Goal: Contribute content: Add original content to the website for others to see

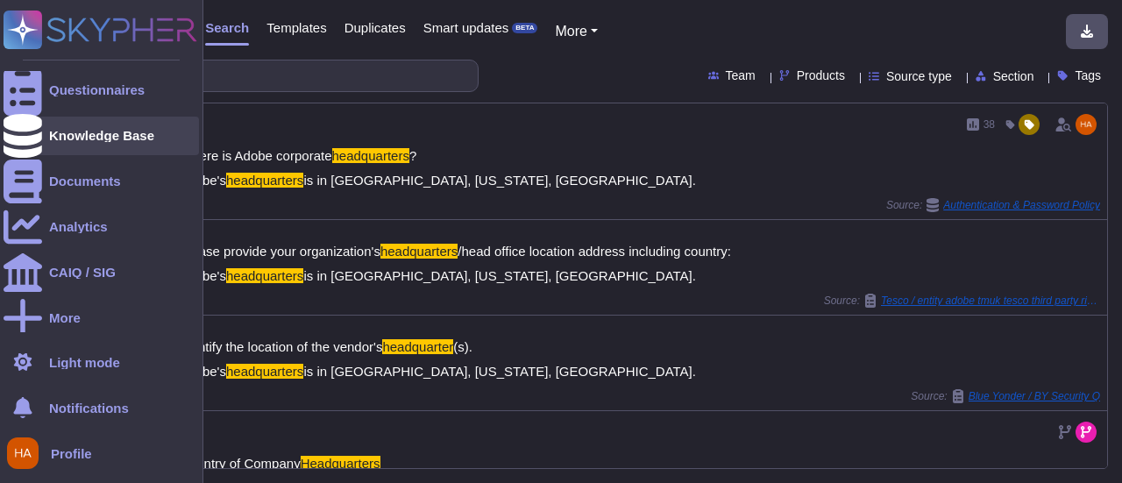
drag, startPoint x: 0, startPoint y: 0, endPoint x: 19, endPoint y: 138, distance: 139.0
click at [19, 138] on icon at bounding box center [23, 136] width 39 height 44
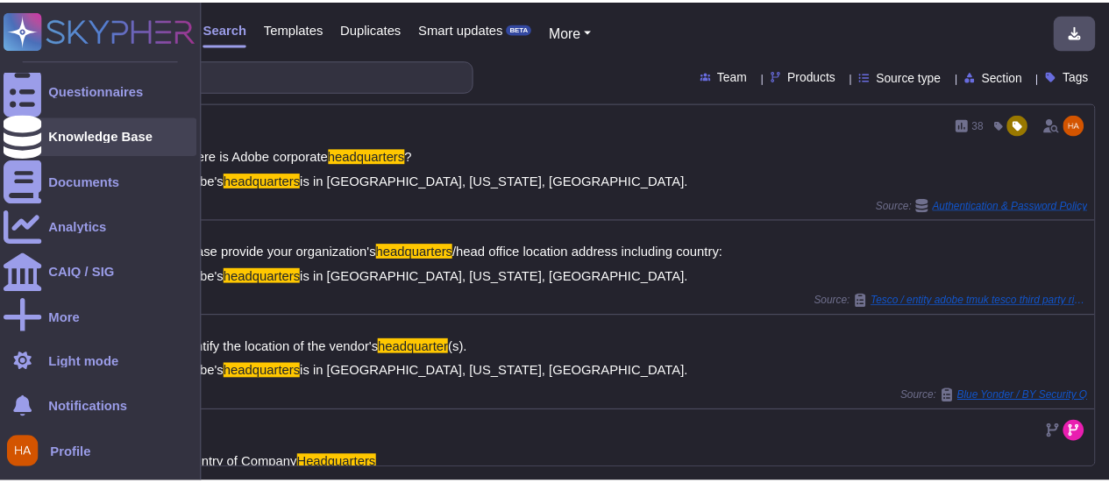
scroll to position [102, 0]
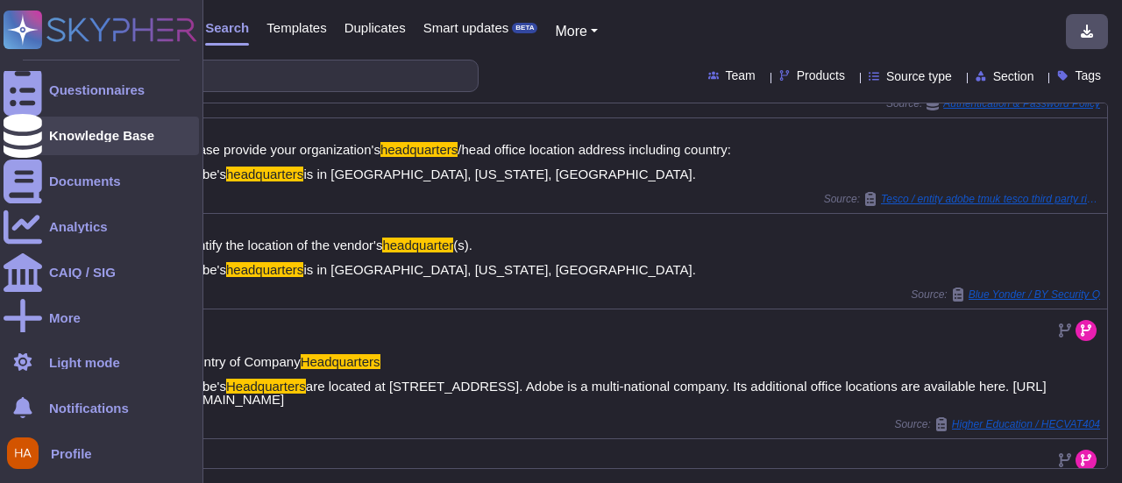
click at [72, 136] on div "Knowledge Base" at bounding box center [101, 135] width 105 height 13
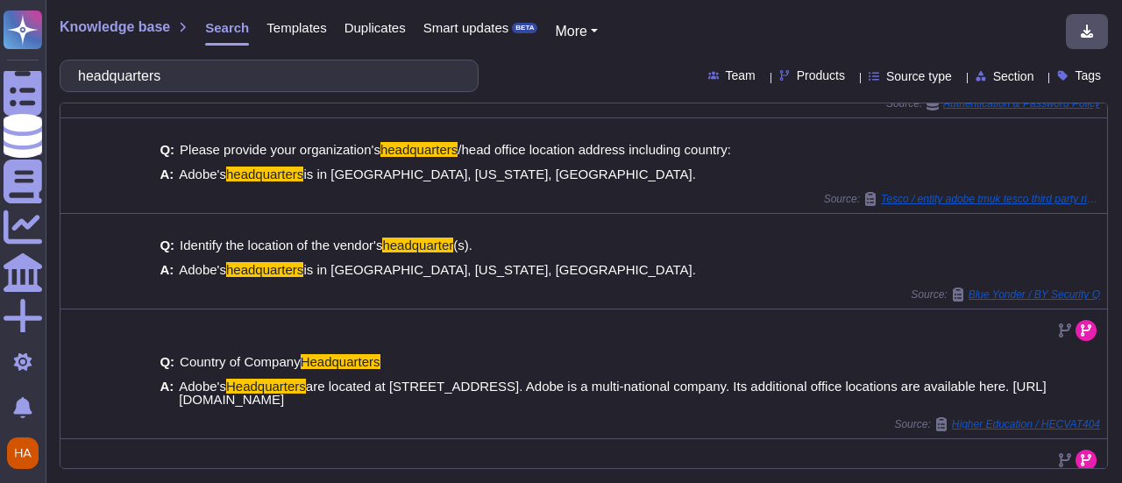
click at [276, 27] on span "Templates" at bounding box center [297, 27] width 60 height 13
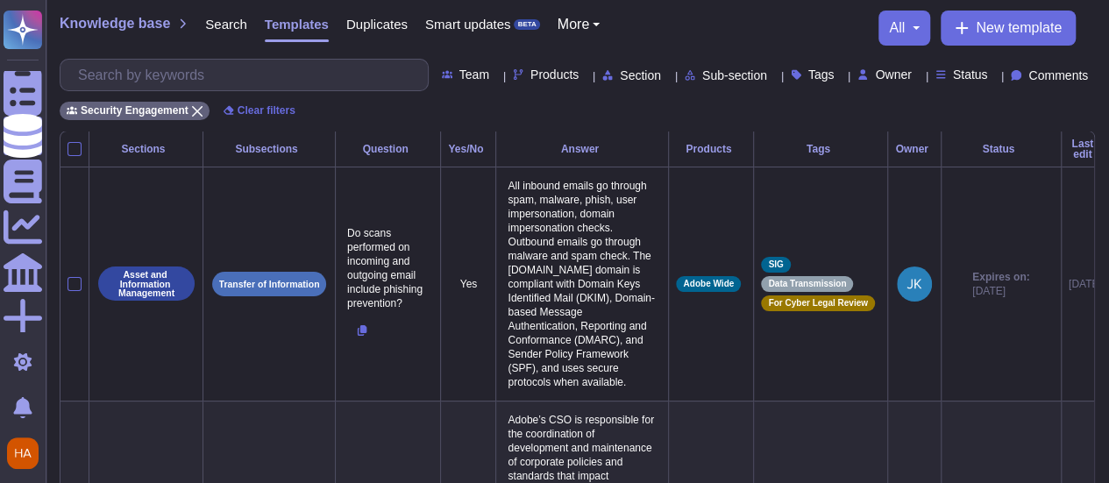
click at [962, 82] on div "Team Products Section Sub-section Tags Owner Status Comments" at bounding box center [577, 75] width 1035 height 32
click at [962, 80] on span "Status" at bounding box center [970, 74] width 35 height 12
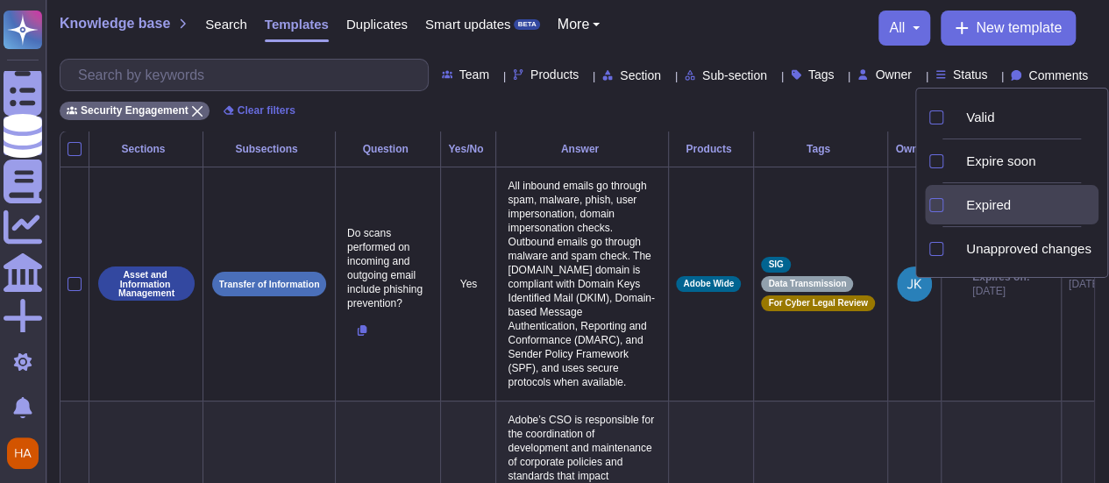
click at [959, 197] on div at bounding box center [955, 205] width 7 height 20
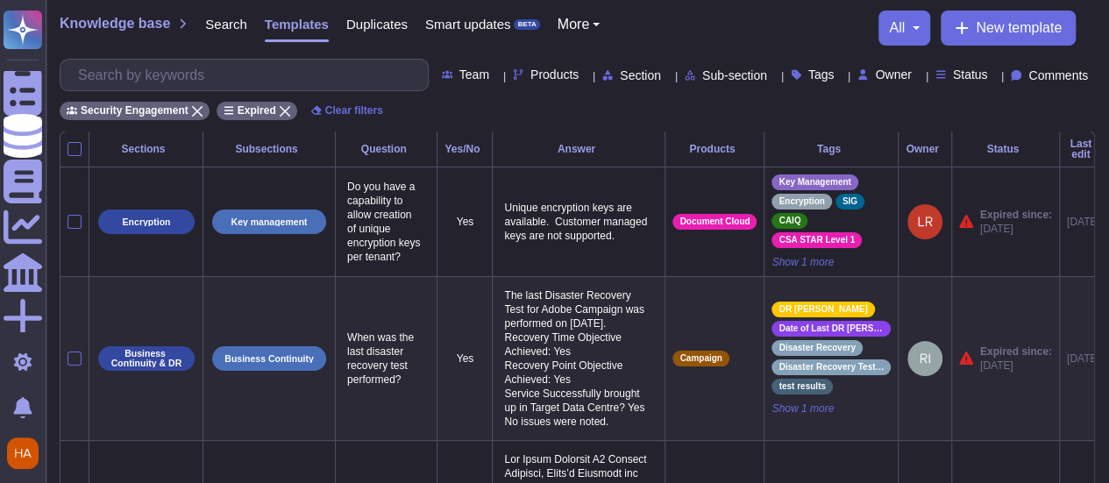
click at [807, 150] on div "Tags" at bounding box center [830, 149] width 119 height 11
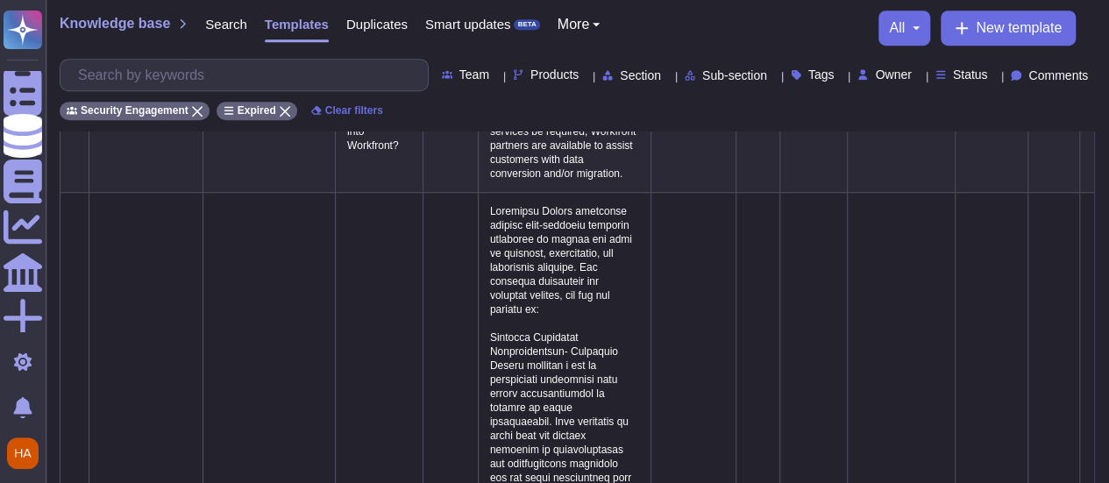
scroll to position [291, 0]
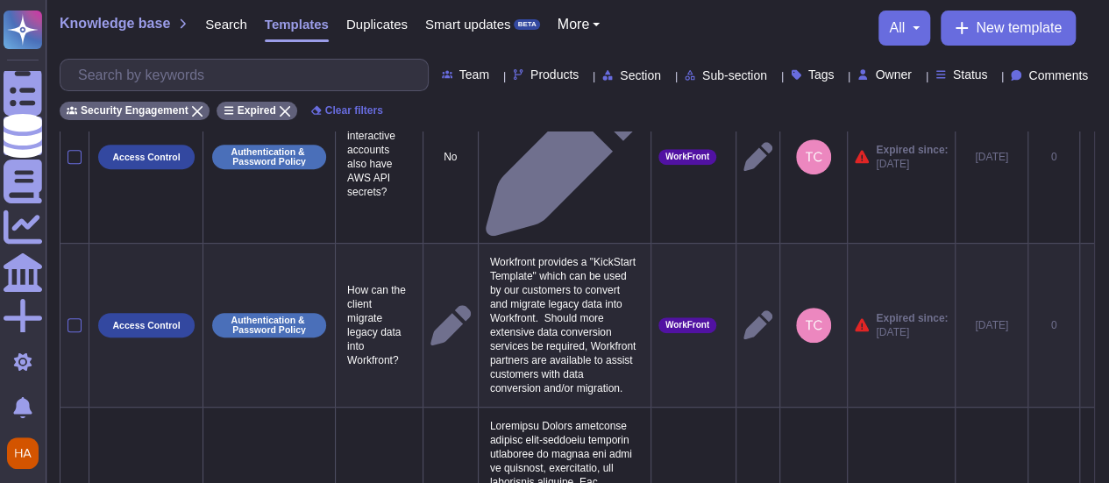
click at [875, 73] on span "Owner" at bounding box center [893, 74] width 36 height 12
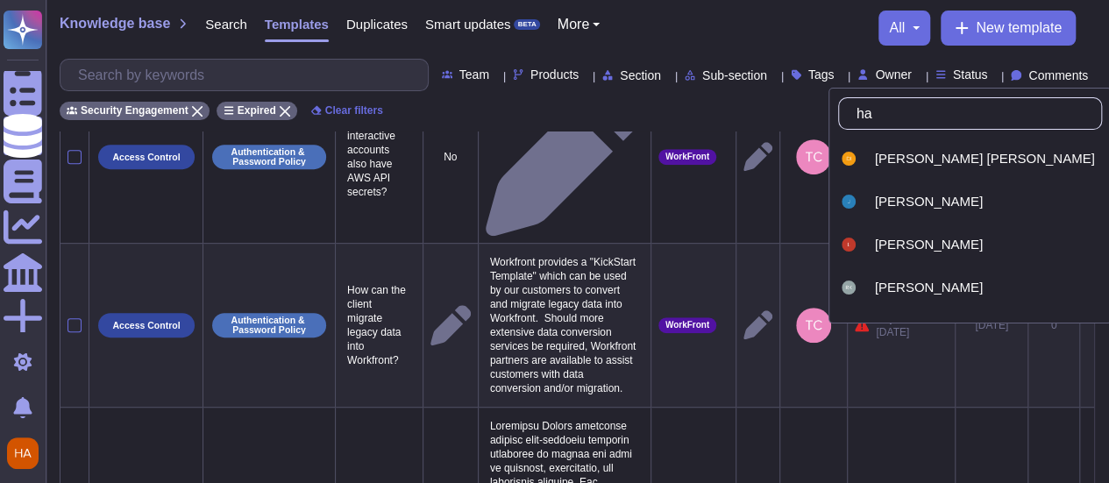
type input "haa"
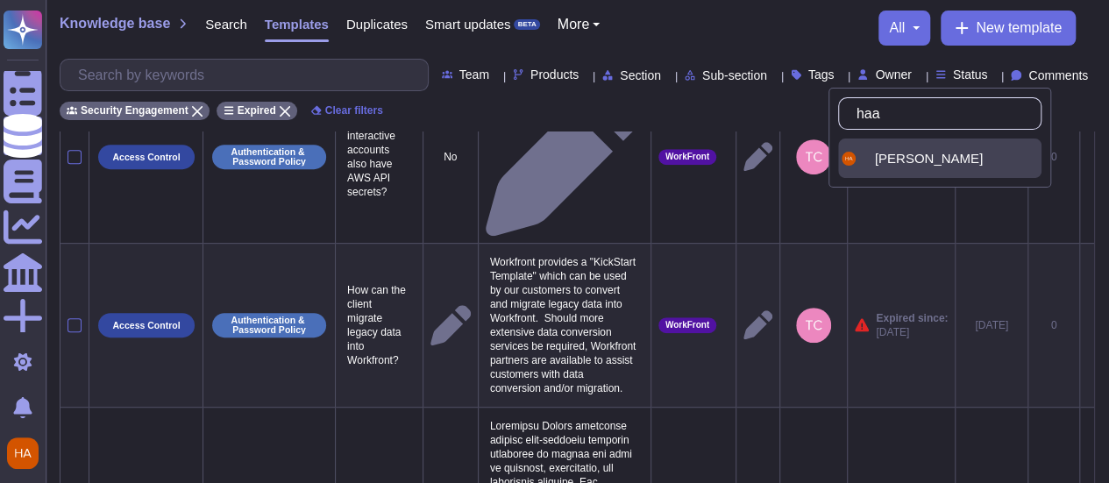
click at [905, 153] on span "[PERSON_NAME]" at bounding box center [929, 159] width 108 height 16
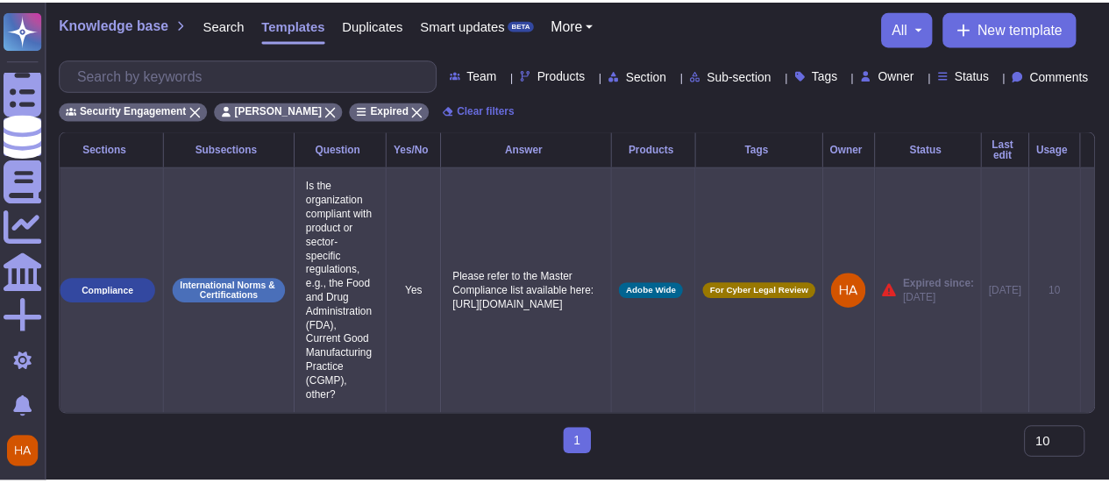
scroll to position [0, 0]
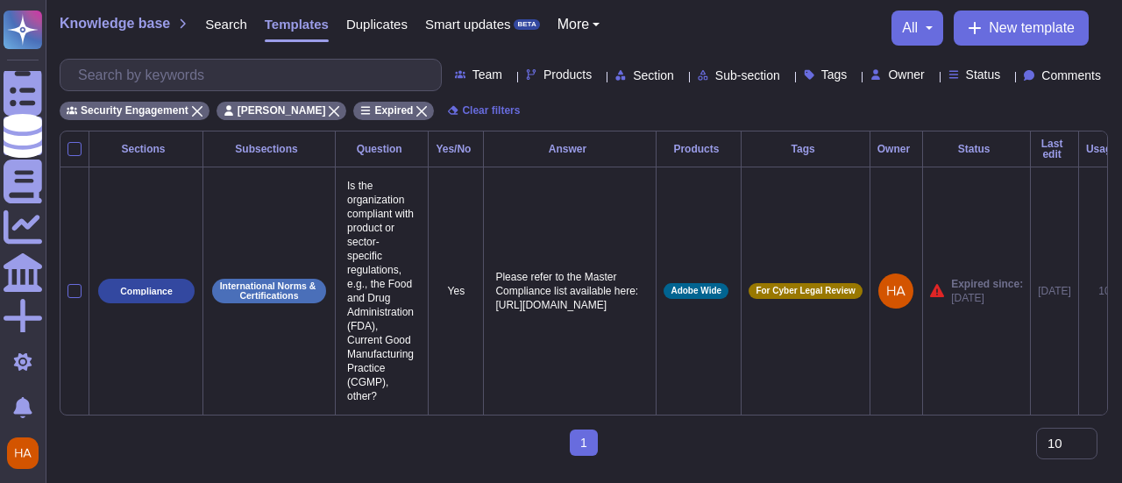
click at [726, 19] on div "Knowledge base Search Templates Duplicates Smart updates BETA More all New temp…" at bounding box center [584, 28] width 1049 height 35
click at [982, 75] on div "Status" at bounding box center [979, 74] width 60 height 13
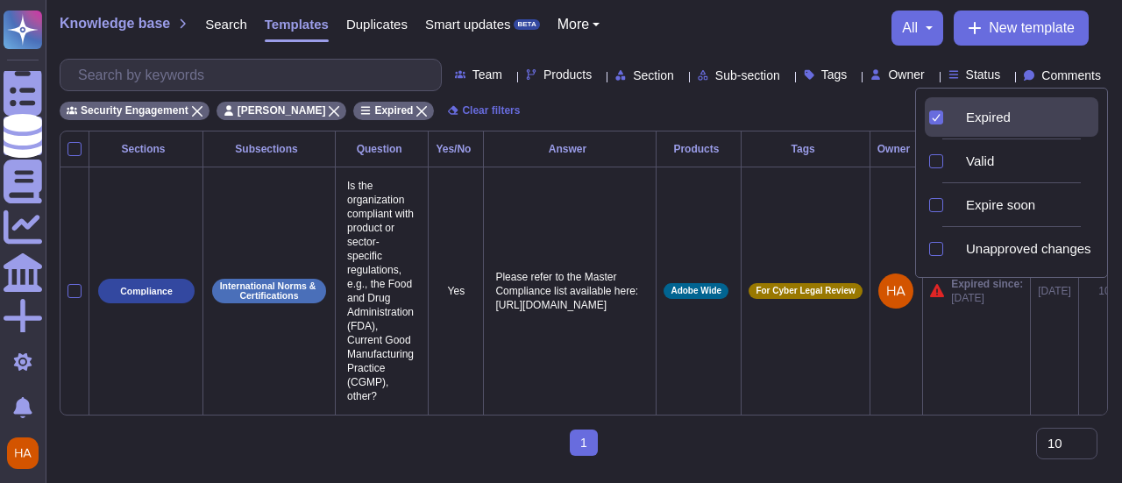
click at [977, 120] on div "Expired" at bounding box center [1028, 118] width 139 height 16
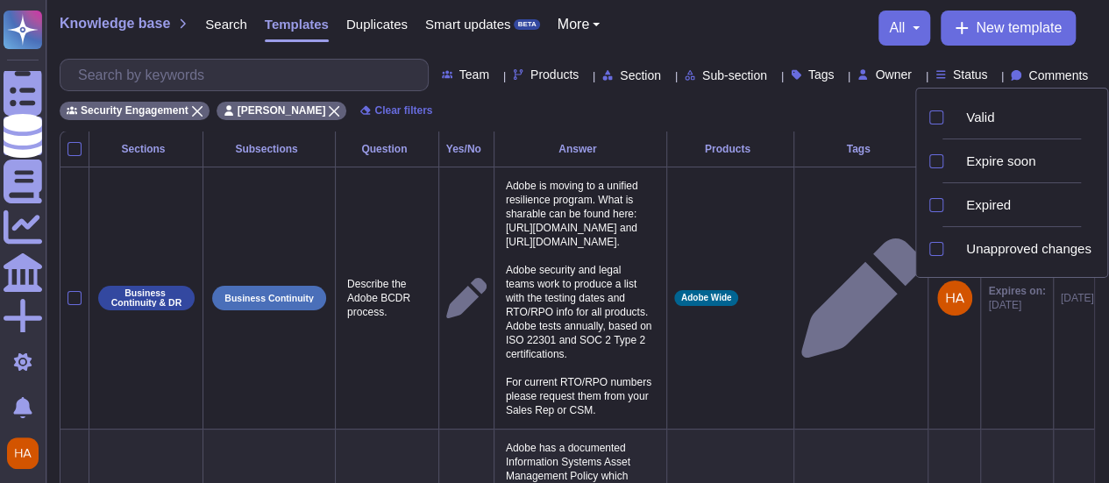
click at [808, 72] on span "Tags" at bounding box center [821, 74] width 26 height 12
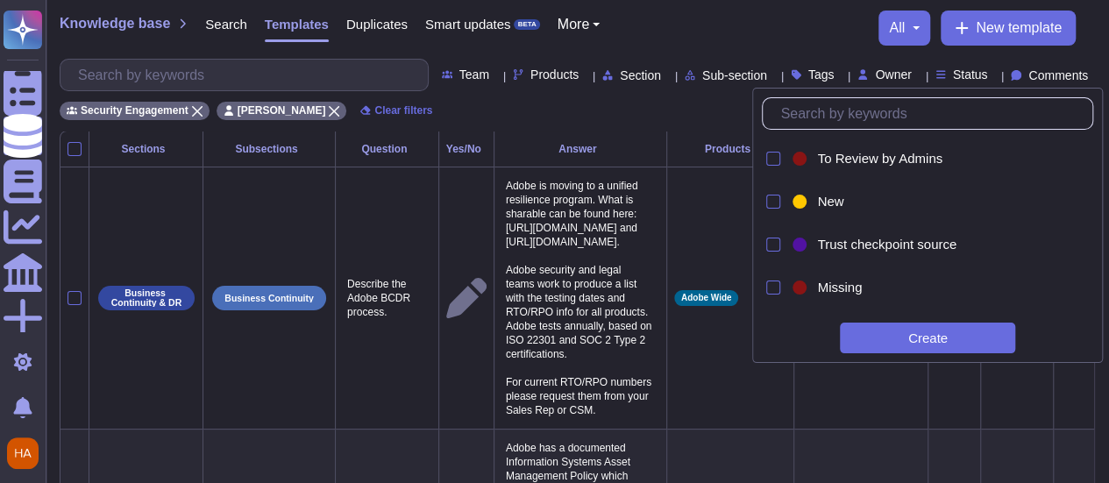
click at [841, 76] on icon at bounding box center [841, 76] width 0 height 0
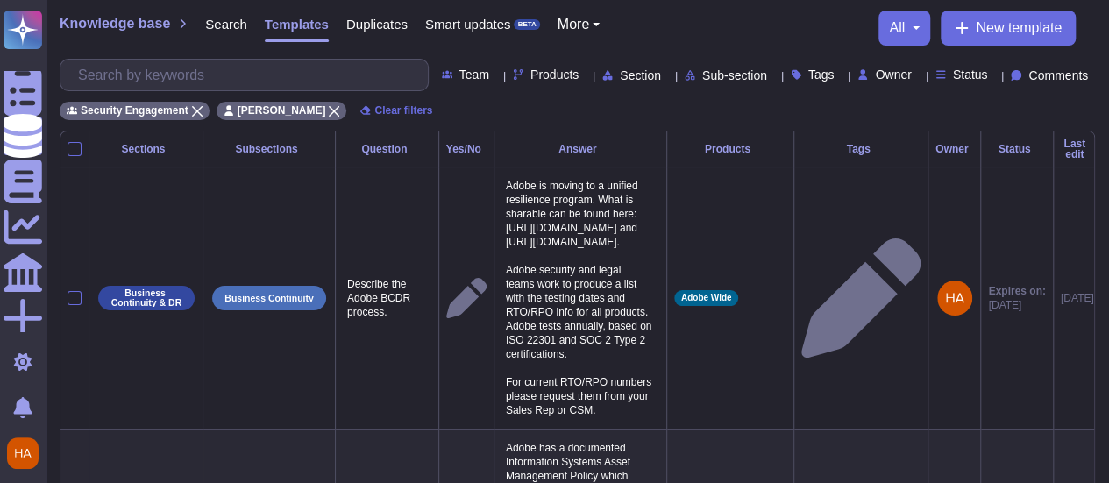
click at [800, 76] on div "Tags" at bounding box center [816, 74] width 51 height 13
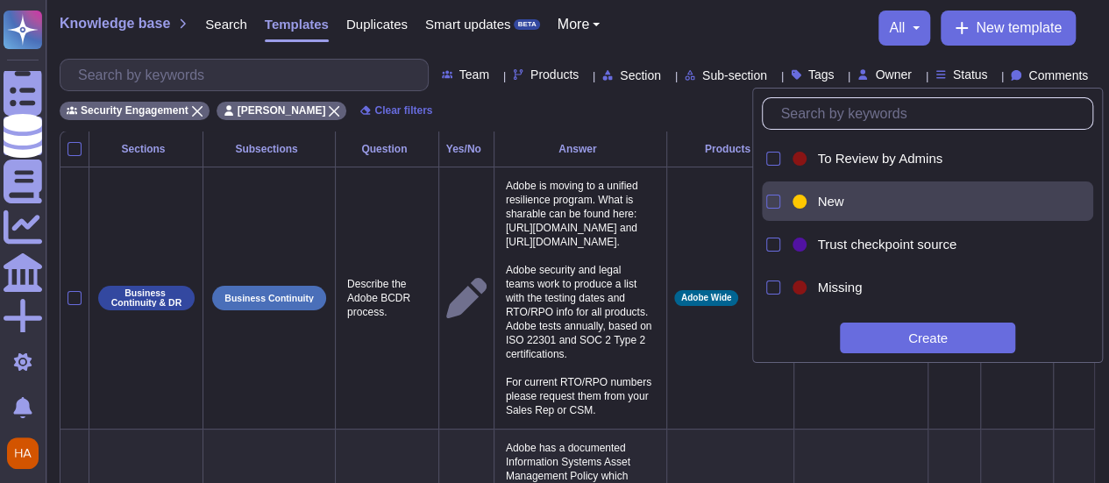
click at [853, 204] on div "New" at bounding box center [942, 202] width 251 height 16
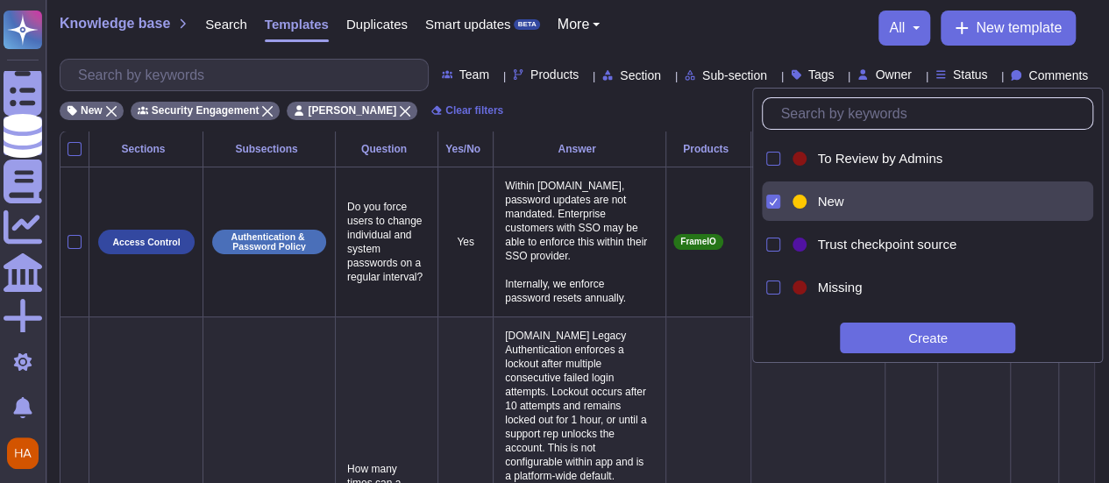
click at [750, 3] on div "Knowledge base Search Templates Duplicates Smart updates BETA More all New temp…" at bounding box center [577, 65] width 1063 height 131
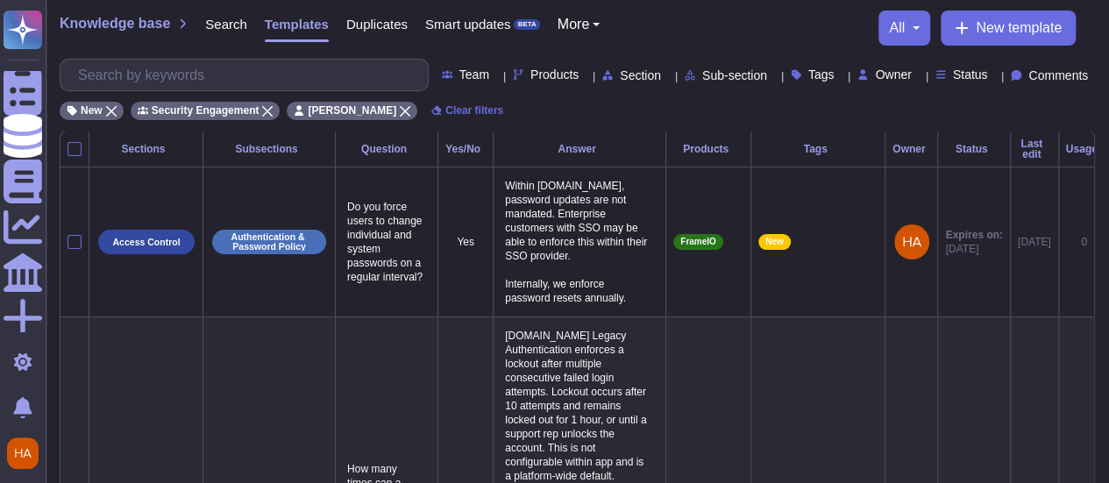
click at [717, 150] on div "Products" at bounding box center [708, 149] width 70 height 11
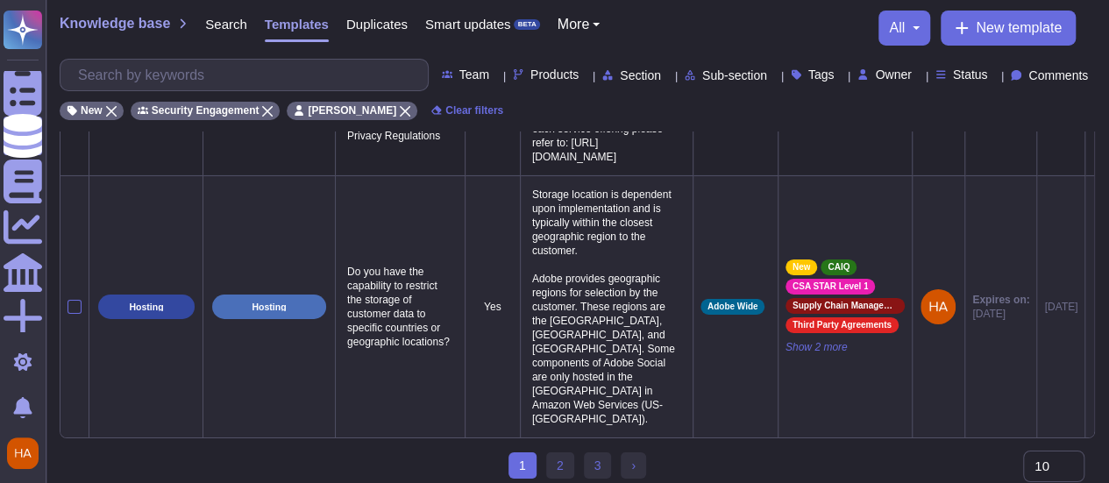
scroll to position [2969, 0]
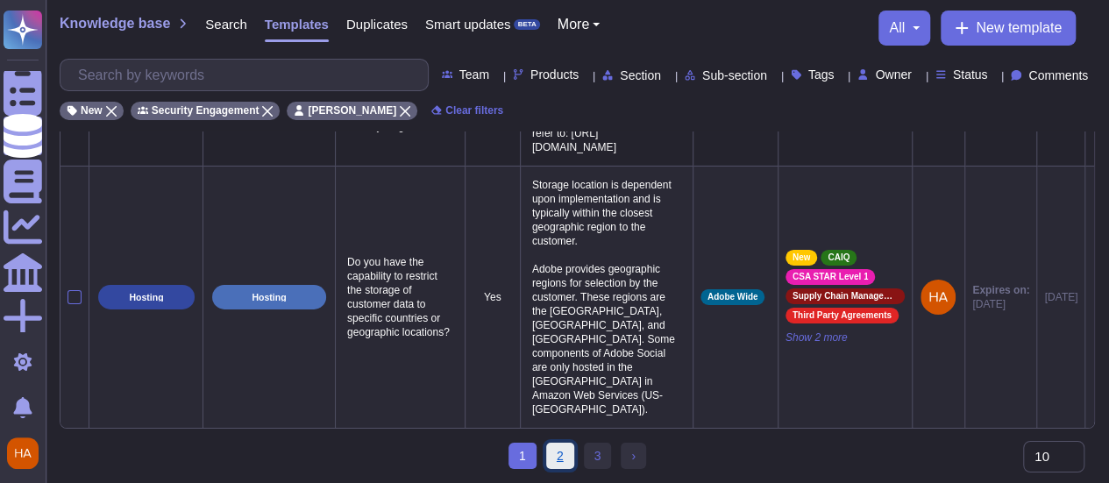
click at [561, 459] on link "2" at bounding box center [560, 456] width 28 height 26
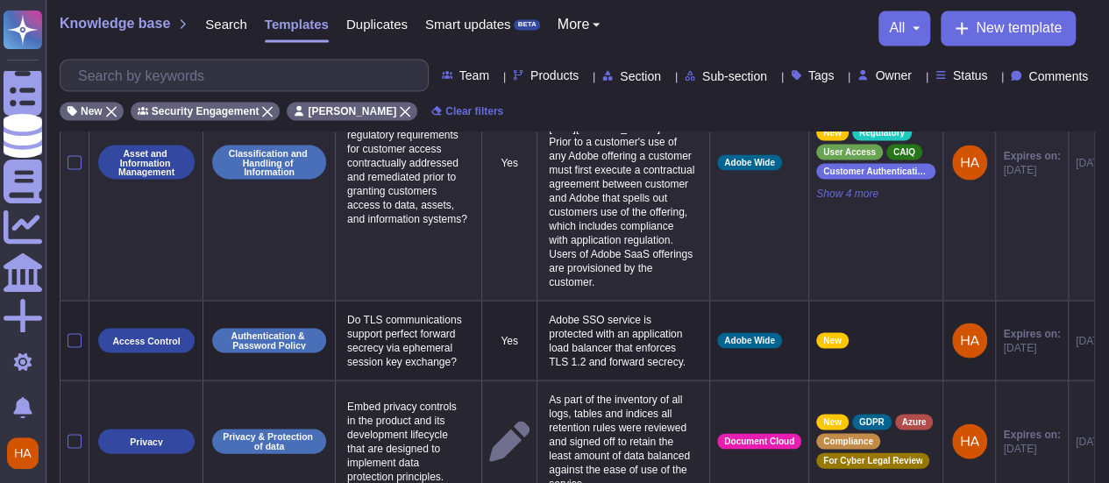
scroll to position [1751, 0]
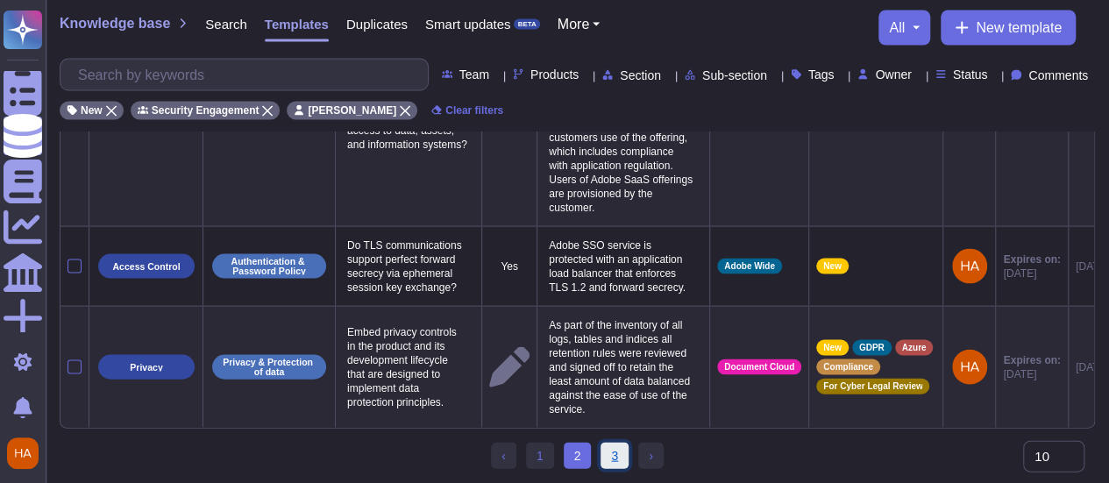
click at [612, 455] on link "3" at bounding box center [615, 456] width 28 height 26
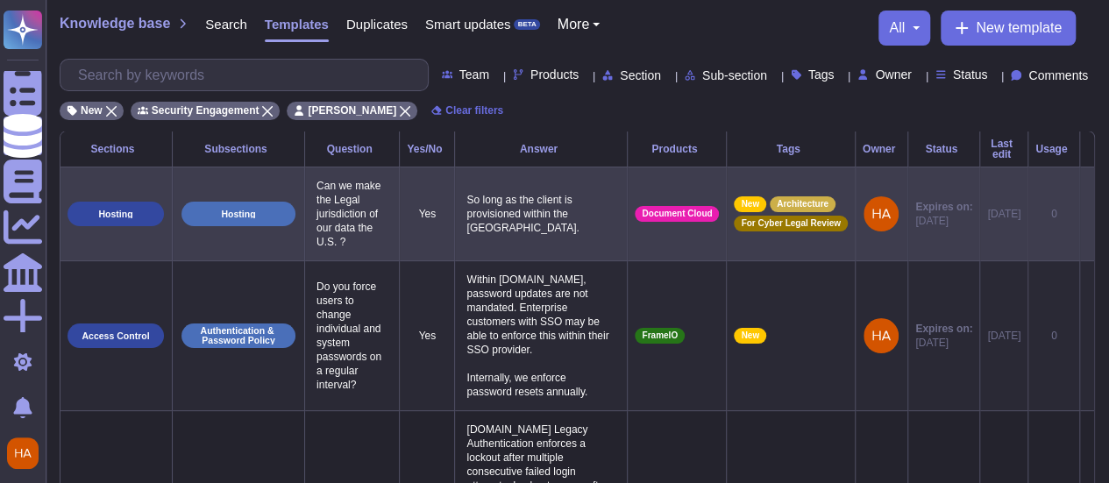
scroll to position [0, 49]
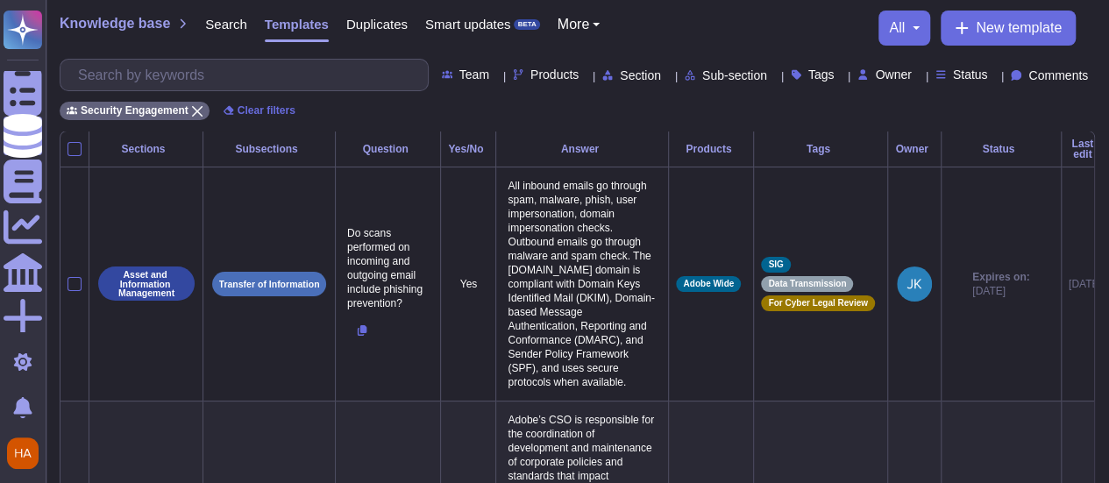
click at [808, 78] on span "Tags" at bounding box center [821, 74] width 26 height 12
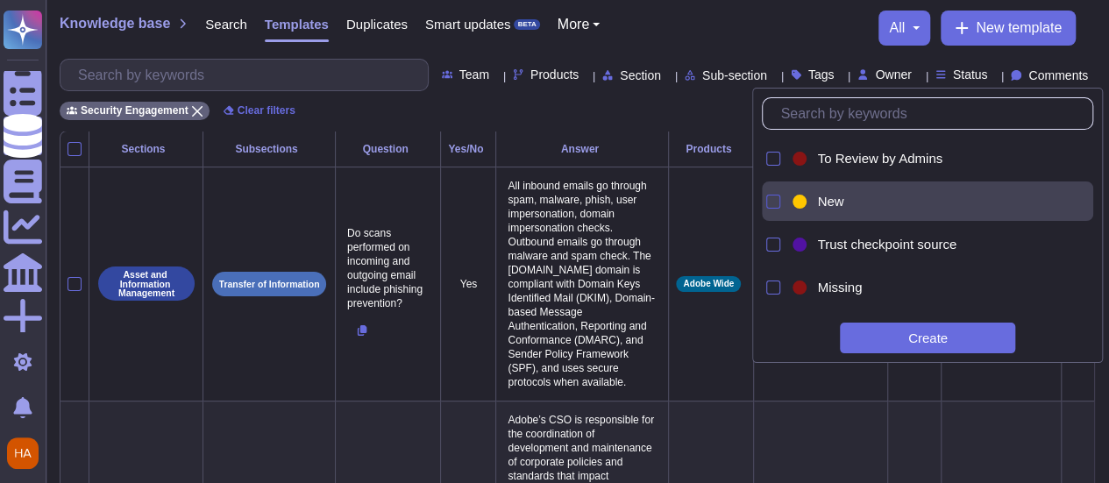
click at [776, 197] on div at bounding box center [773, 202] width 14 height 14
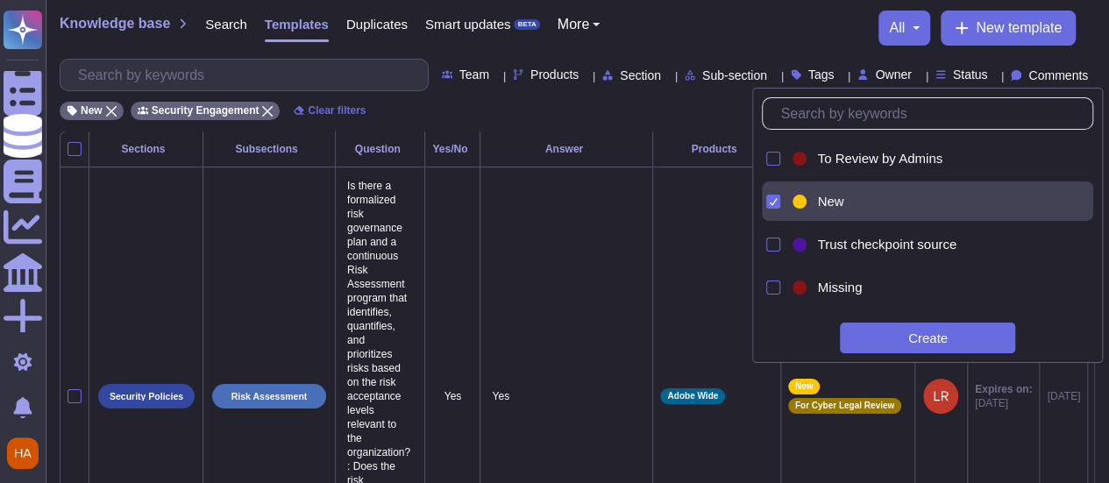
click at [875, 74] on span "Owner" at bounding box center [893, 74] width 36 height 12
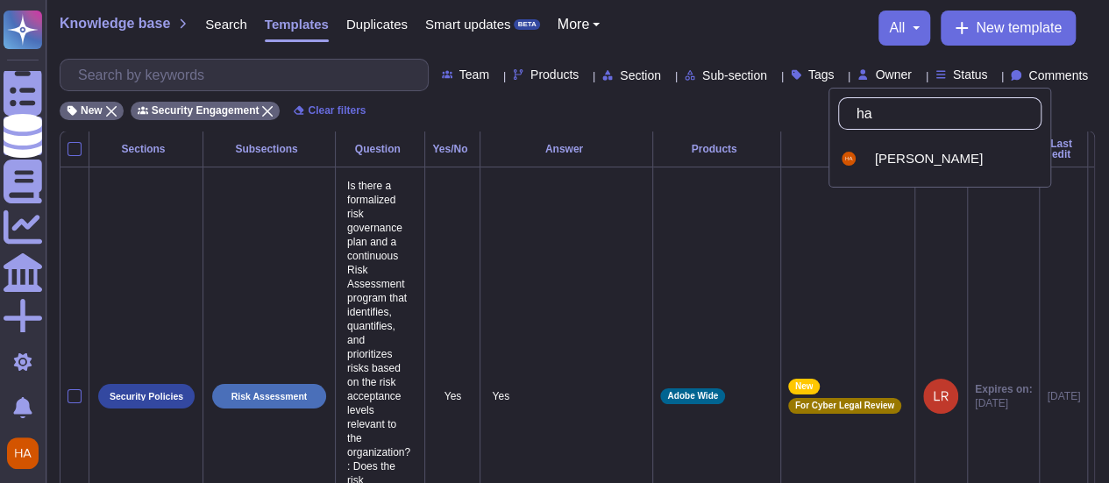
type input "haa"
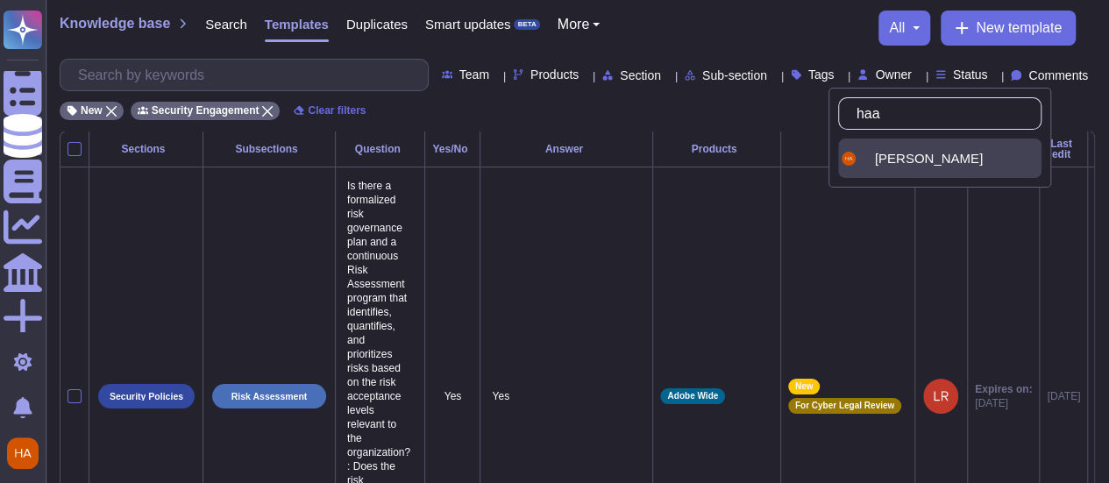
click at [885, 158] on span "[PERSON_NAME]" at bounding box center [929, 159] width 108 height 16
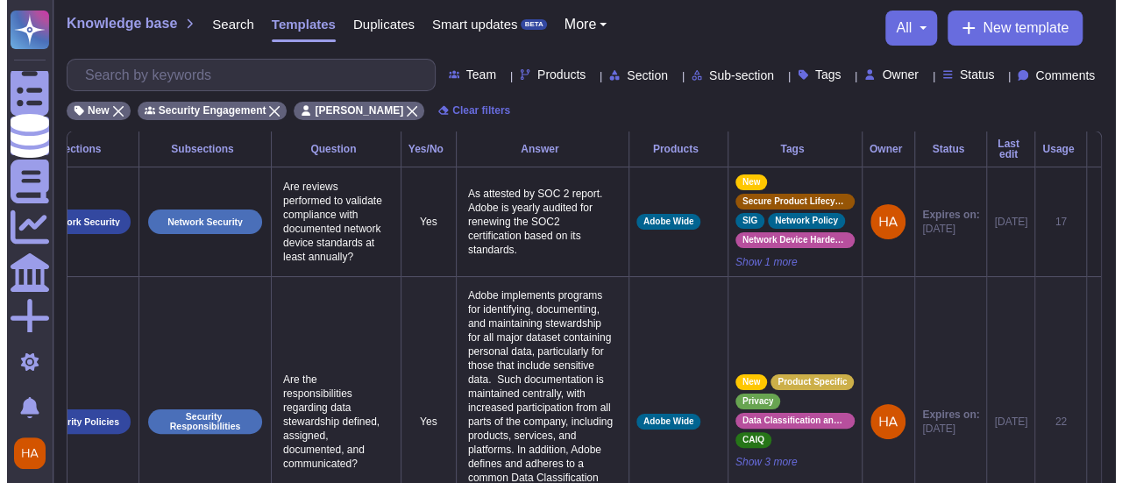
scroll to position [0, 97]
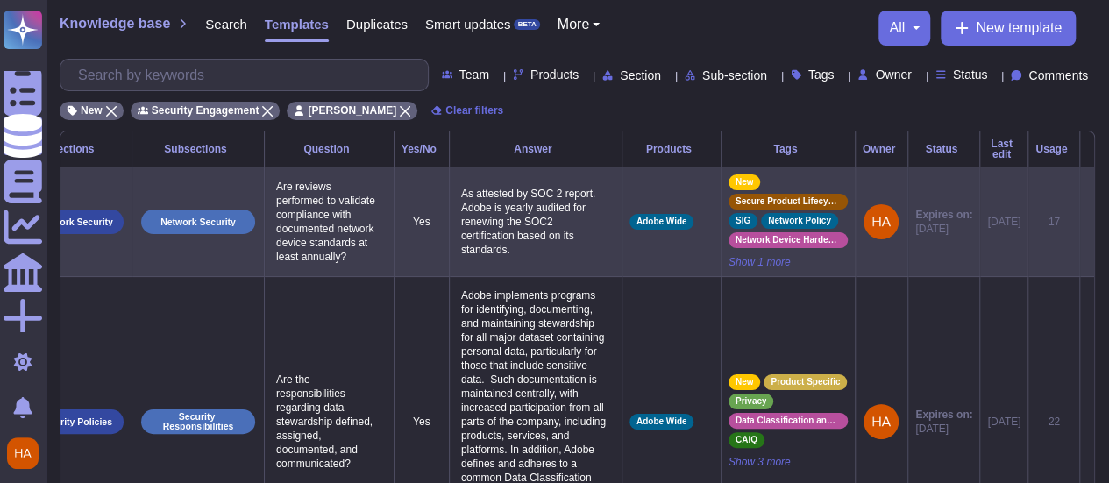
click at [1087, 223] on icon at bounding box center [1087, 223] width 0 height 0
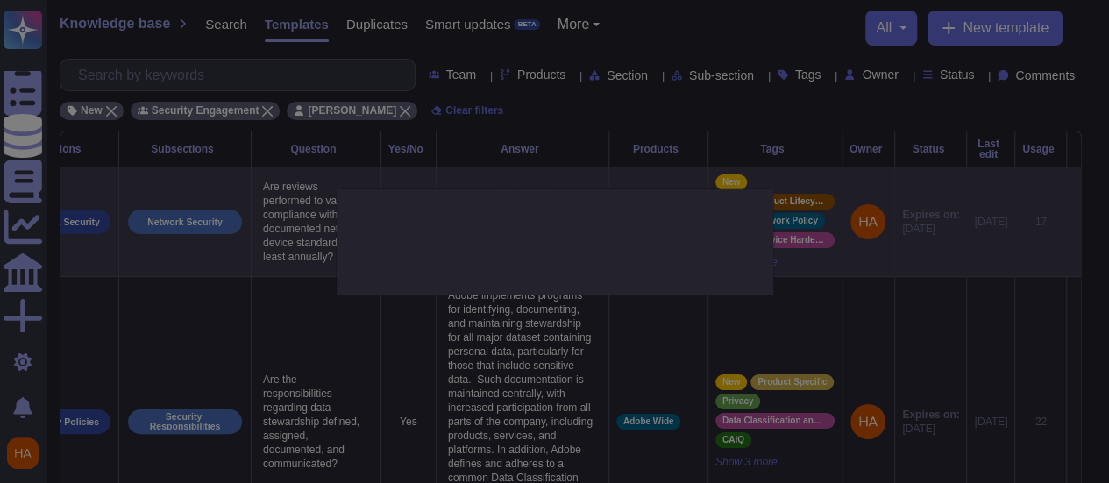
type textarea "Are reviews performed to validate compliance with documented network device sta…"
type textarea "As attested by SOC 2 report. Adobe is yearly audited for renewing the SOC2 cert…"
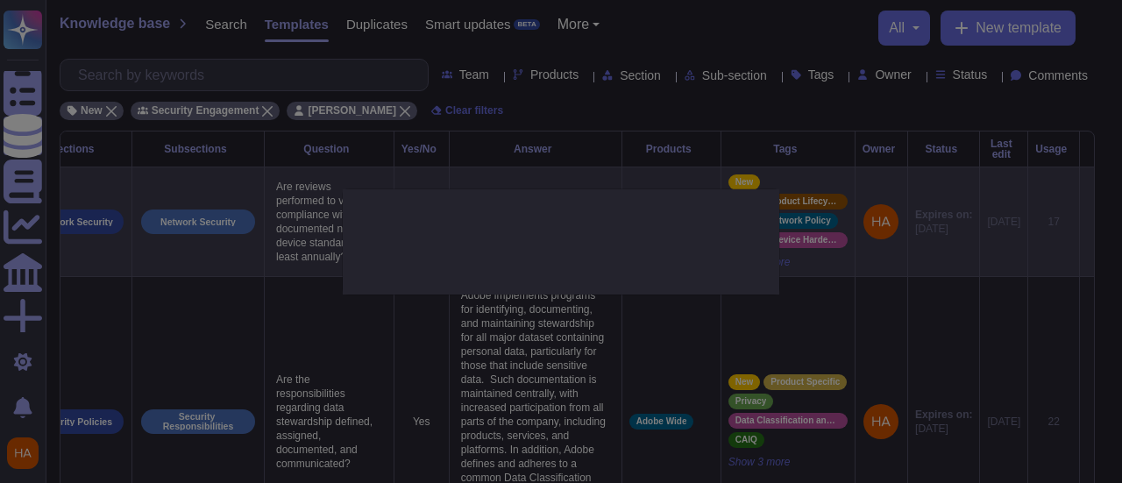
scroll to position [0, 96]
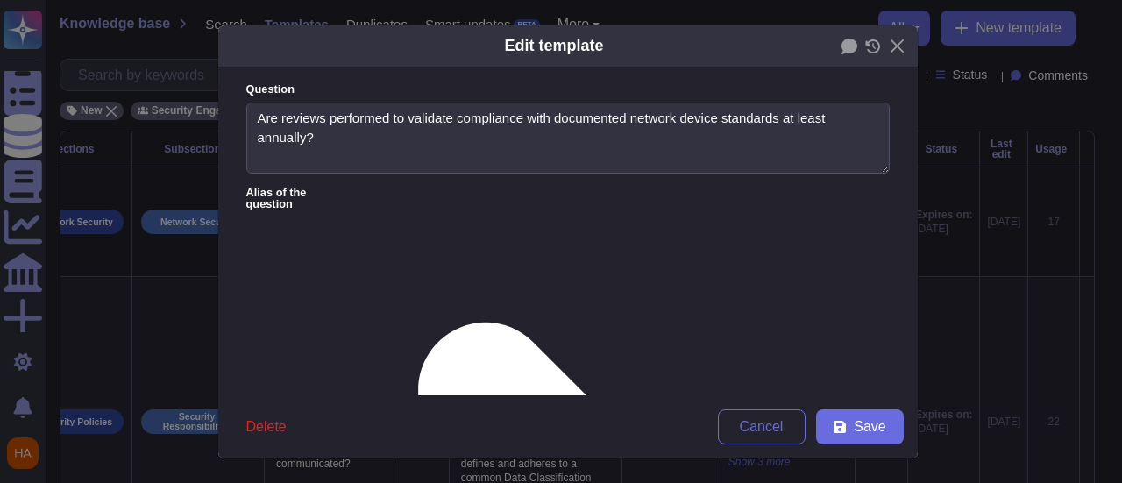
type textarea "Are reviews performed to validate compliance with documented network device sta…"
type textarea "As attested by SOC 2 report. Adobe is yearly audited for renewing the SOC2 cert…"
click at [868, 43] on icon at bounding box center [873, 46] width 16 height 14
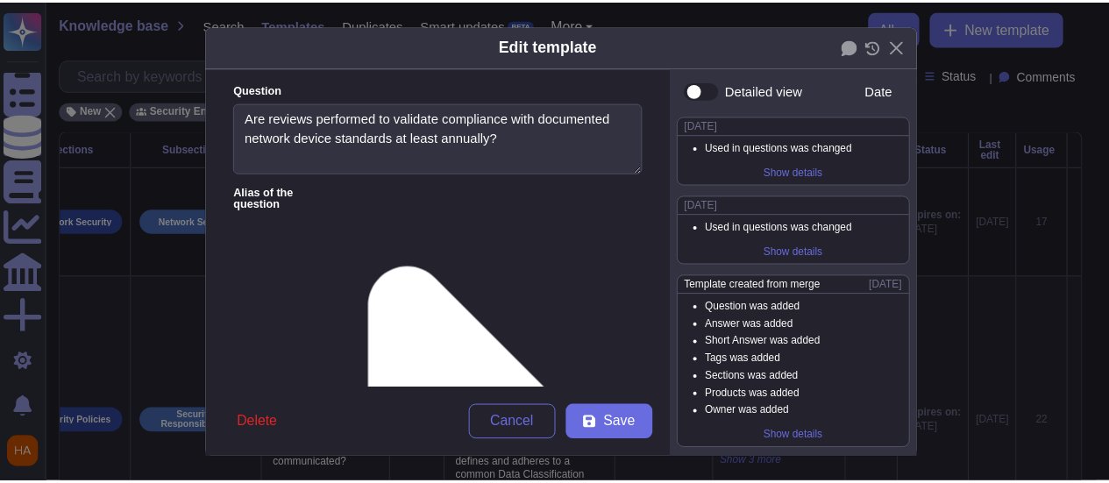
scroll to position [5, 0]
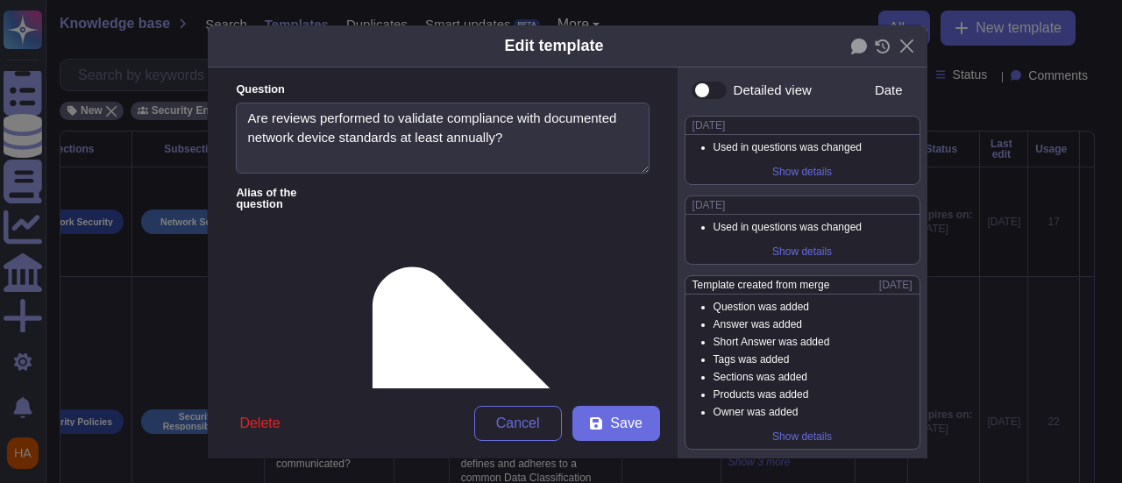
click at [996, 116] on div "Edit template Question Are reviews performed to validate compliance with docume…" at bounding box center [561, 241] width 1122 height 483
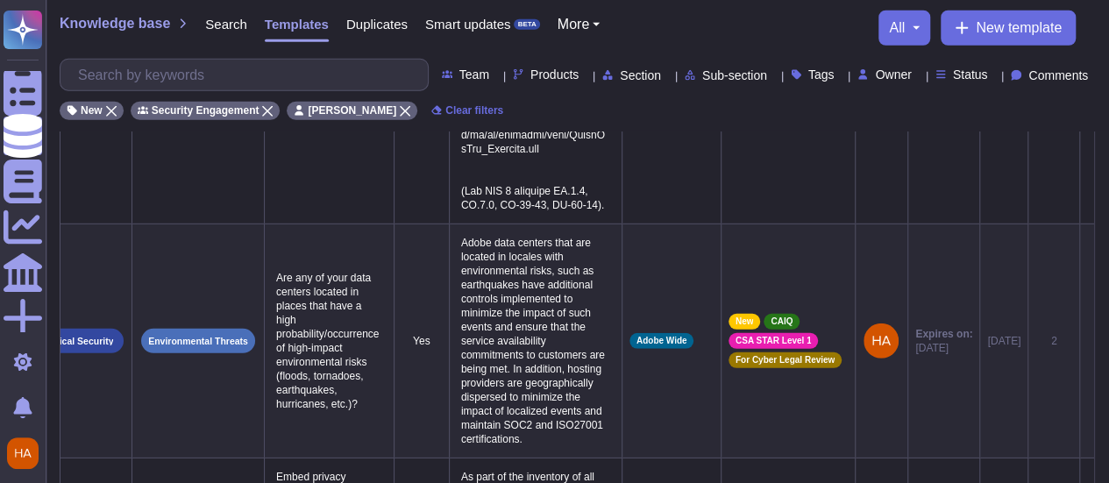
scroll to position [2871, 0]
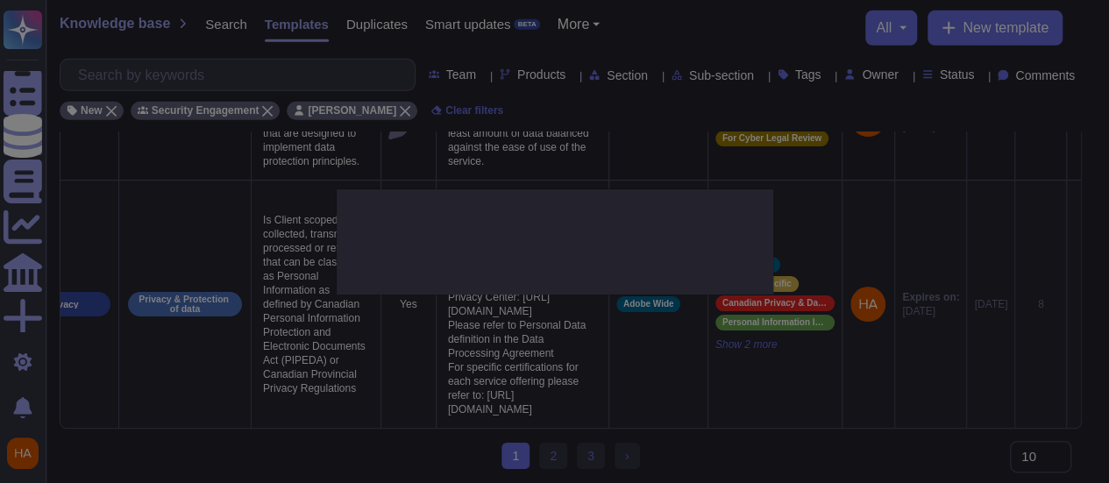
type textarea "Is Client scoped data collected, transmitted, processed or retained that can be…"
type textarea "As a global company, Adobe strives to meet the requirements of data protection …"
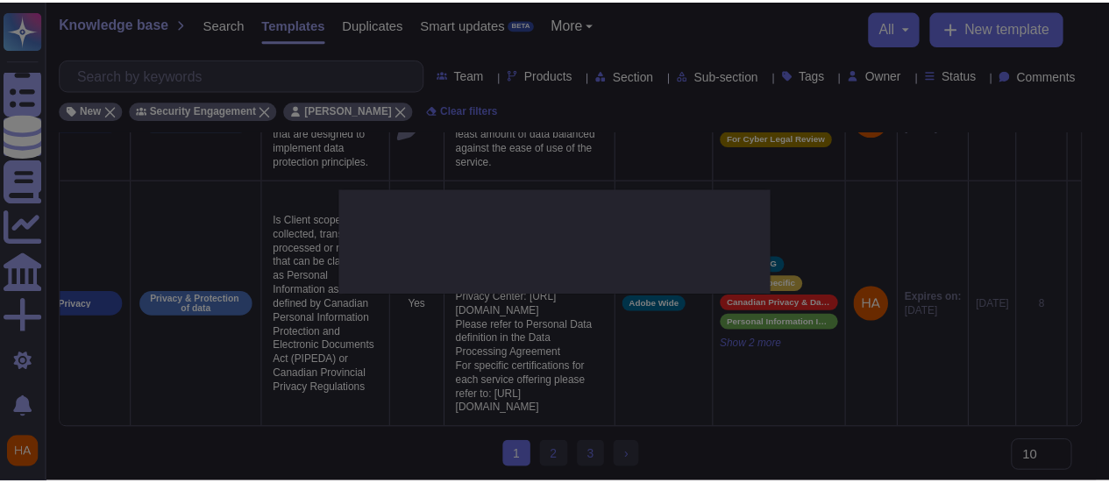
scroll to position [0, 96]
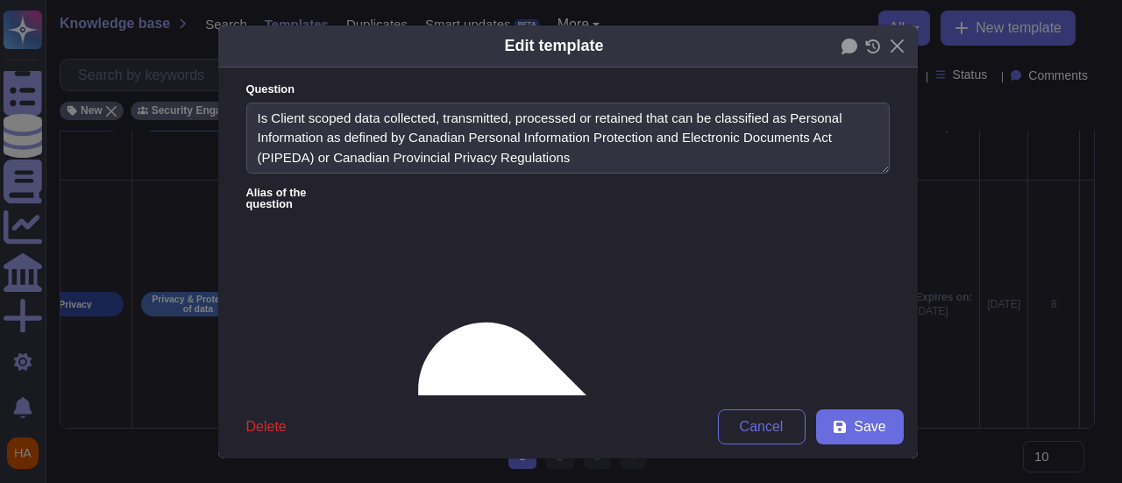
type textarea "Is Client scoped data collected, transmitted, processed or retained that can be…"
type textarea "As a global company, Adobe strives to meet the requirements of data protection …"
click at [871, 46] on icon at bounding box center [872, 46] width 15 height 14
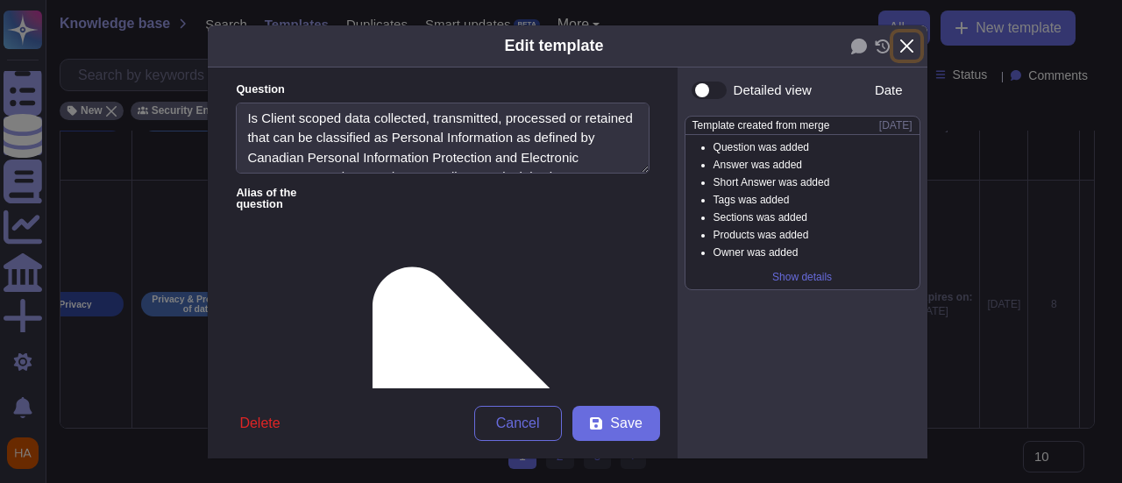
click at [898, 46] on button "Close" at bounding box center [906, 45] width 27 height 27
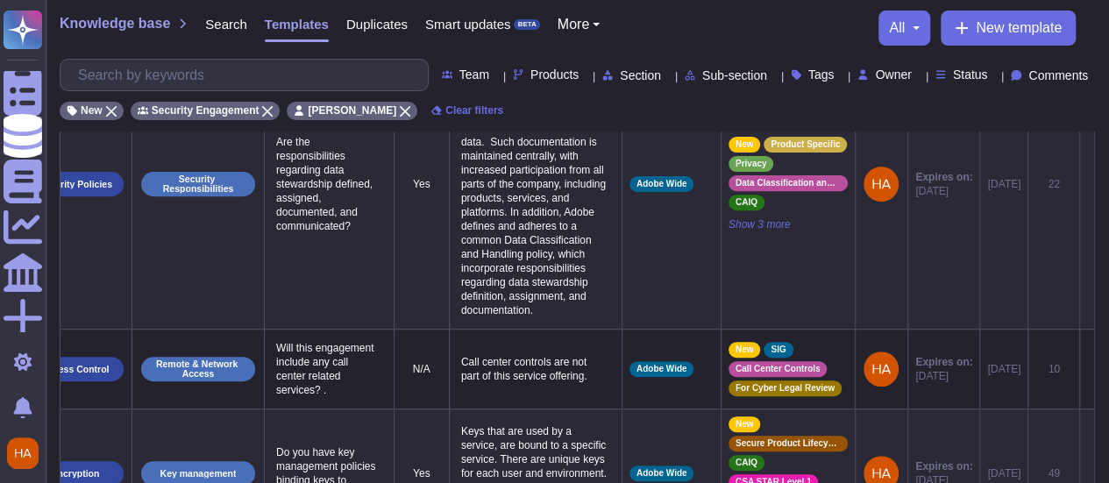
scroll to position [0, 0]
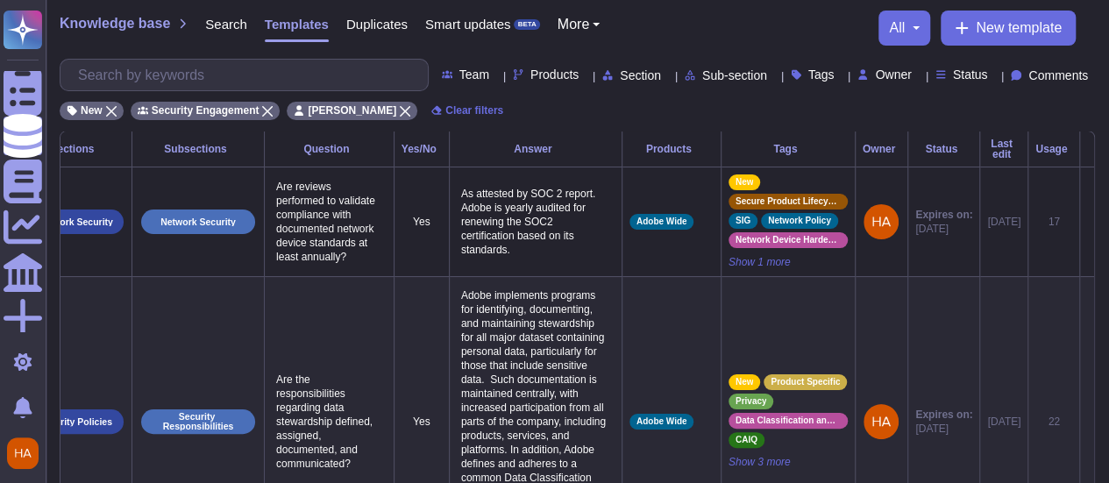
click at [637, 15] on div "Knowledge base Search Templates Duplicates Smart updates BETA More all New temp…" at bounding box center [577, 28] width 1035 height 35
click at [708, 8] on div "Knowledge base Search Templates Duplicates Smart updates BETA More all New temp…" at bounding box center [577, 65] width 1063 height 131
click at [112, 110] on icon at bounding box center [111, 111] width 11 height 11
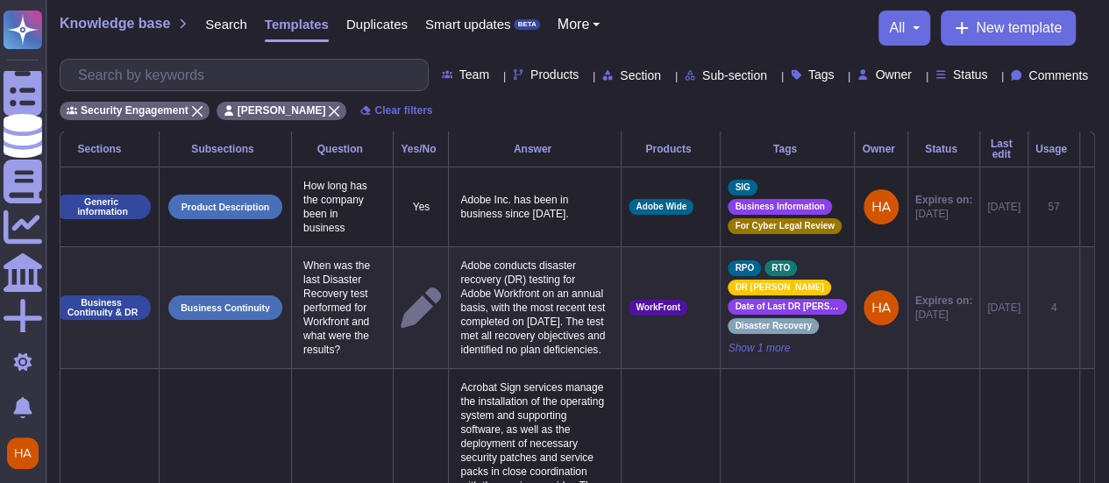
scroll to position [0, 71]
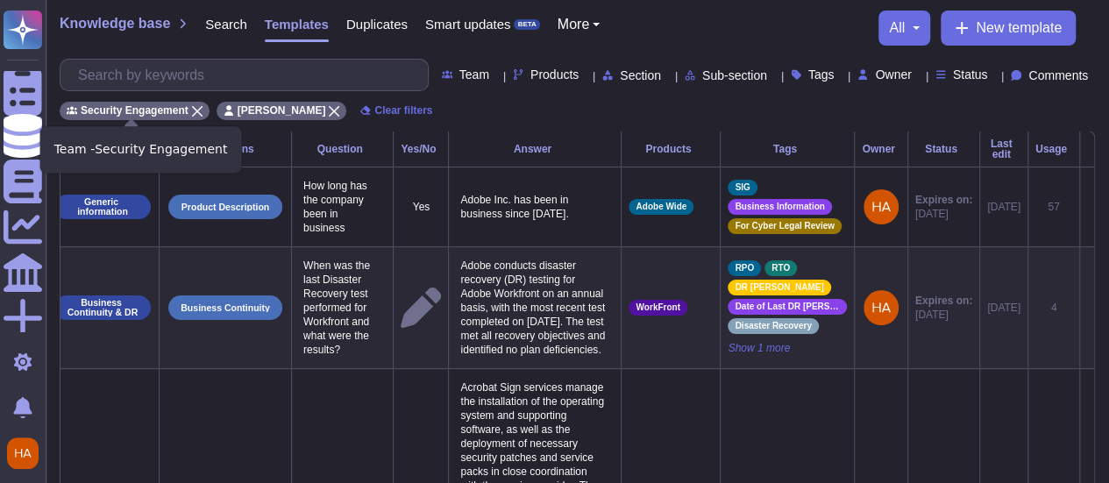
click at [192, 108] on icon at bounding box center [197, 111] width 11 height 11
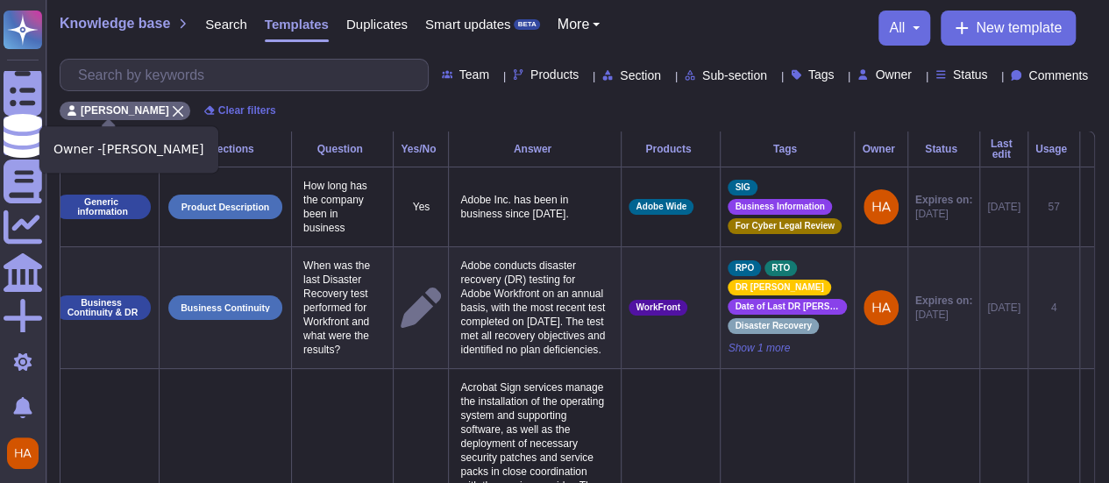
click at [173, 108] on icon at bounding box center [178, 111] width 11 height 11
